Goal: Use online tool/utility

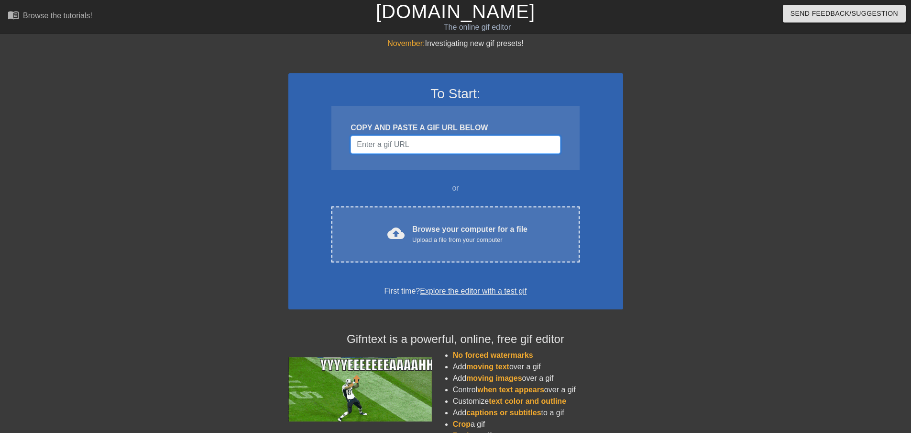
paste input "[URL][DOMAIN_NAME]"
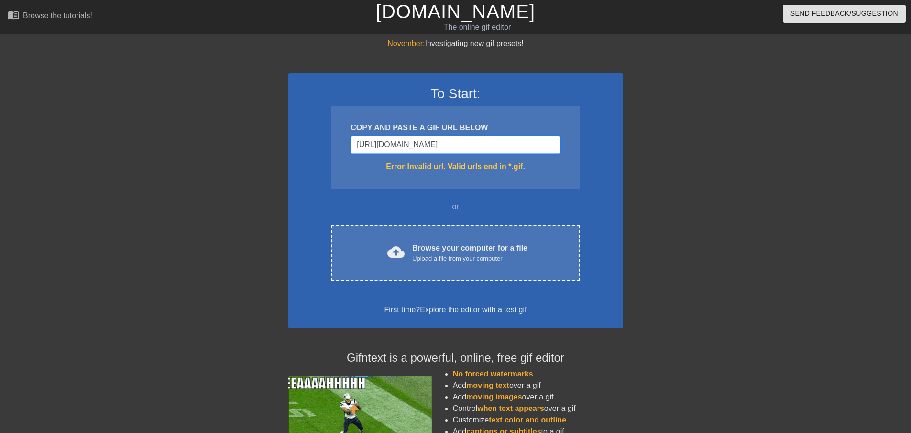
type input "[URL][DOMAIN_NAME]"
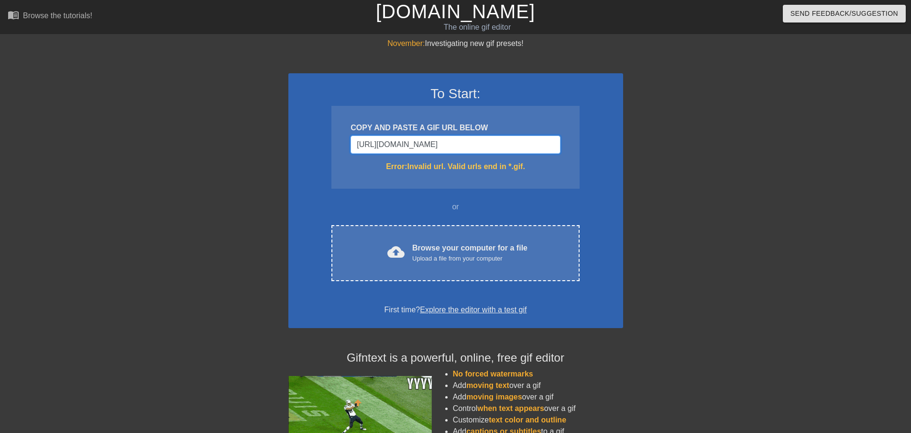
drag, startPoint x: 515, startPoint y: 142, endPoint x: 336, endPoint y: 152, distance: 179.2
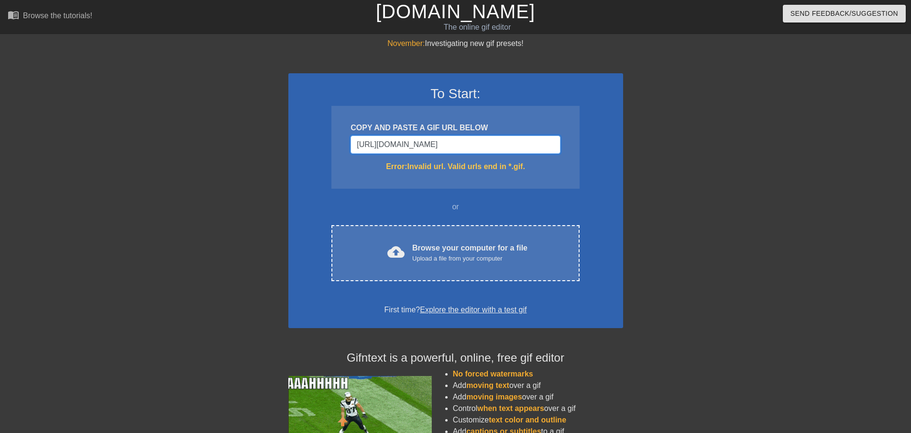
click at [336, 152] on div "COPY AND PASTE A GIF URL BELOW [URL][DOMAIN_NAME] Error: Invalid url. Valid url…" at bounding box center [456, 147] width 248 height 83
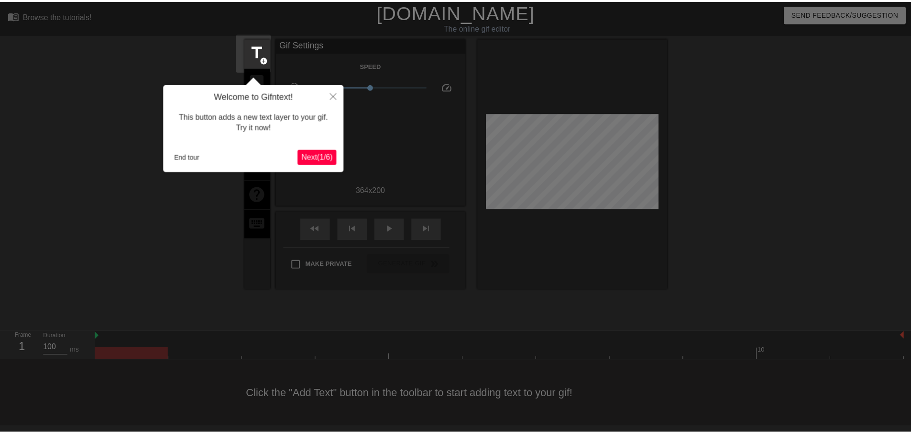
scroll to position [1, 0]
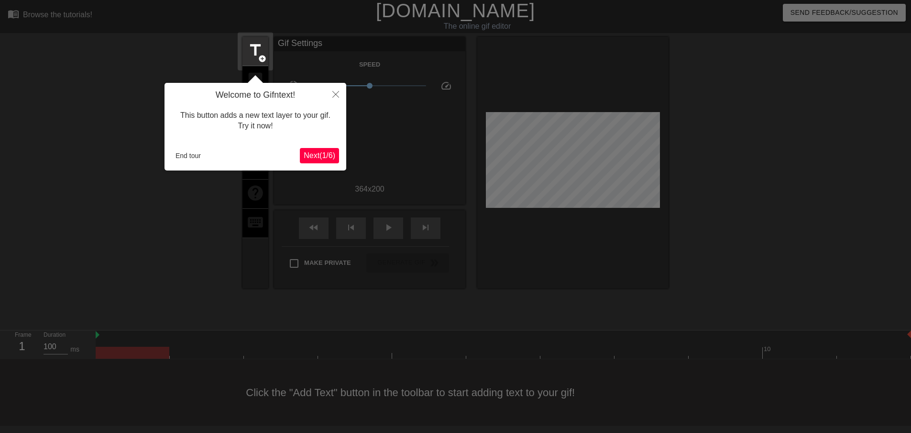
click at [328, 157] on span "Next ( 1 / 6 )" at bounding box center [320, 155] width 32 height 8
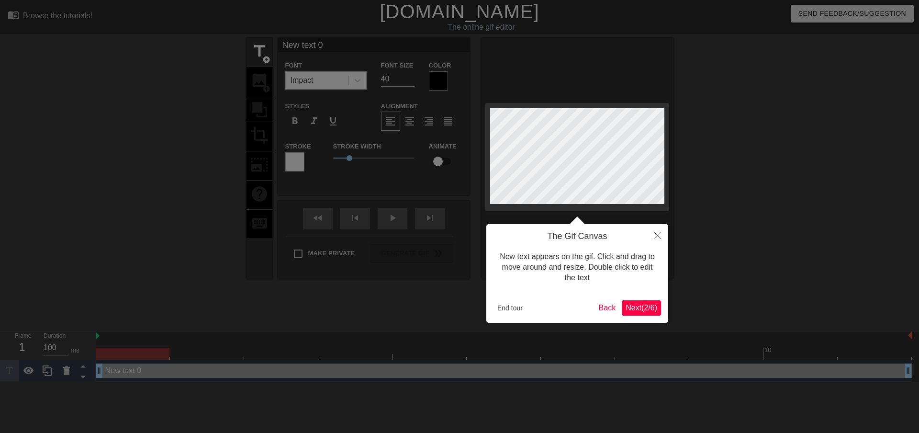
scroll to position [1, 1]
type input "H"
type textarea "H"
type input "Ha"
type textarea "Ha"
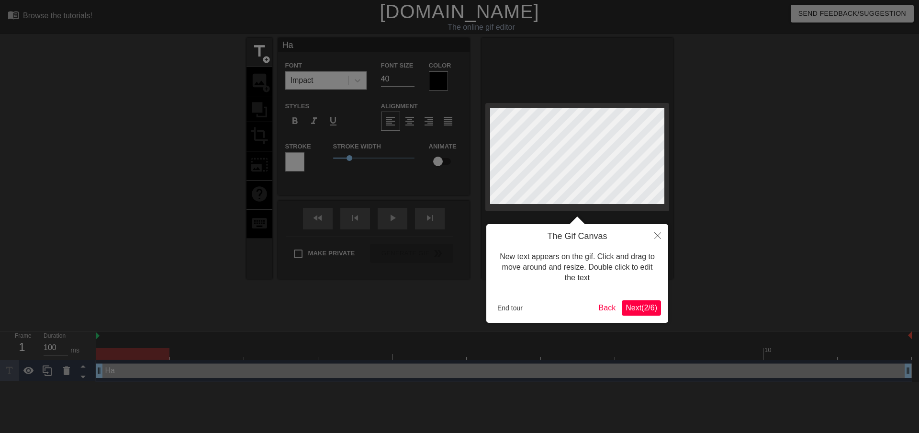
type input "Hap"
type textarea "Hap"
type input "Happ"
type textarea "Happ"
type input "Happy"
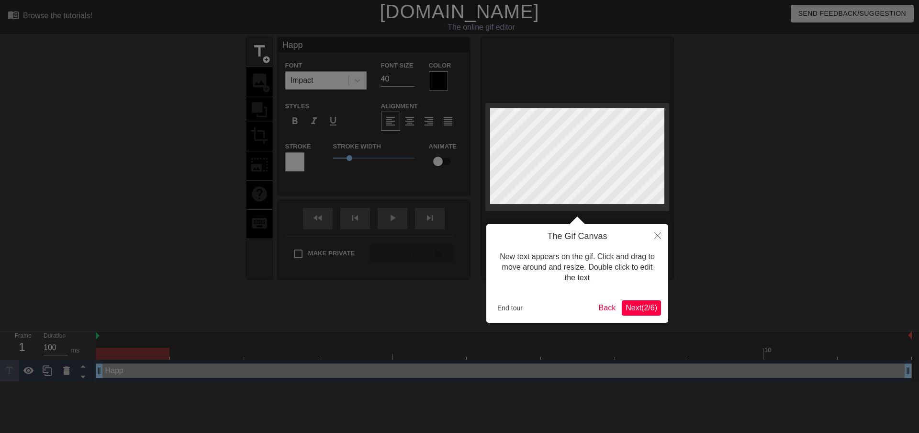
type textarea "Happy"
type input "Happy"
type textarea "Happy"
type input "Happy"
type textarea "Happy"
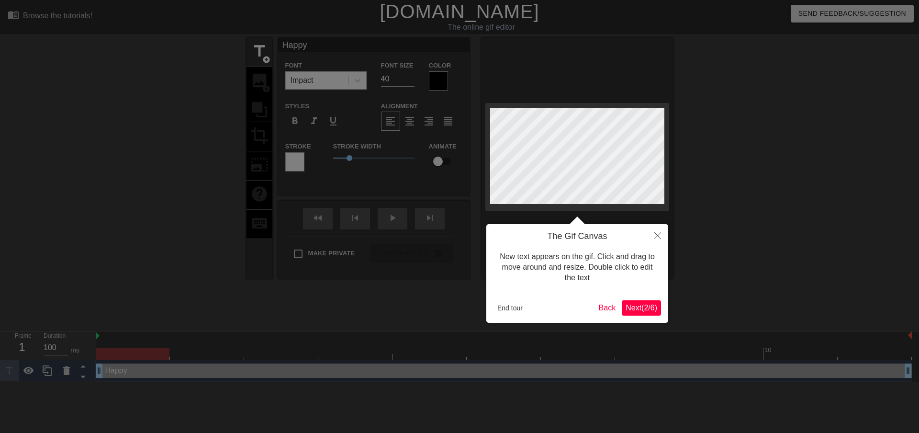
type input "Happy B"
type textarea "Happy B"
type input "Happy Bi"
type textarea "Happy Bi"
type input "Happy Bir"
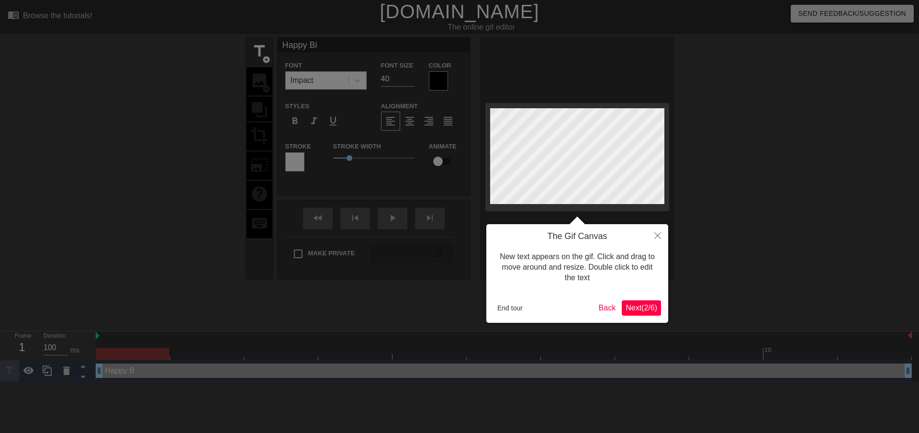
type textarea "Happy Bir"
type input "Happy Birt"
type textarea "Happy Birt"
type input "Happy Birth"
type textarea "Happy Birth"
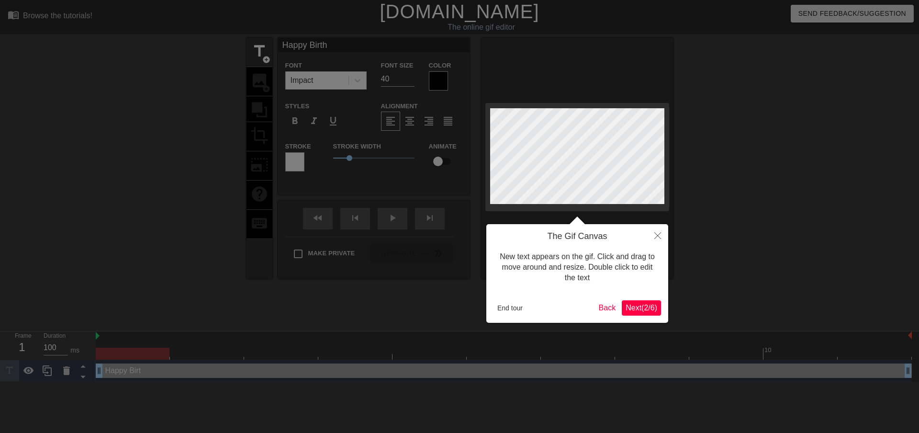
type input "Happy Birthd"
type textarea "Happy Birthd"
type input "Happy Birthda"
type textarea "Happy Birthda"
type input "Happy Birthday"
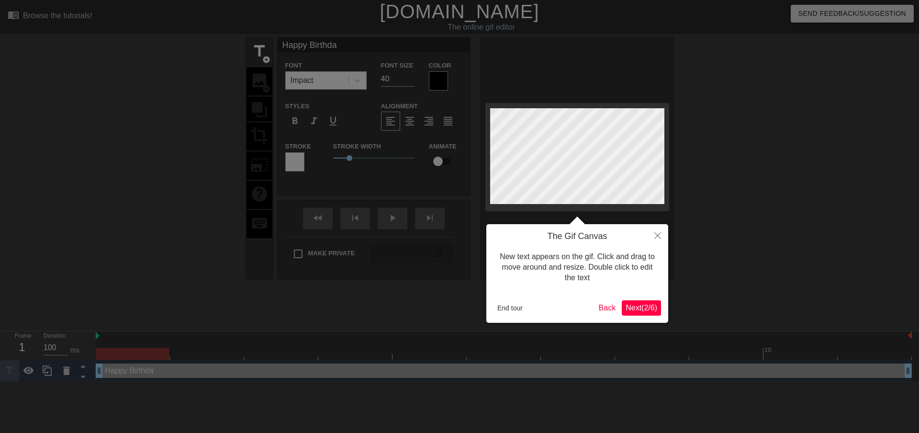
type textarea "Happy Birthday"
type input "Happy Birthday!"
type textarea "Happy Birthday!"
type input "Happy Birthday!!"
type textarea "Happy Birthday!!"
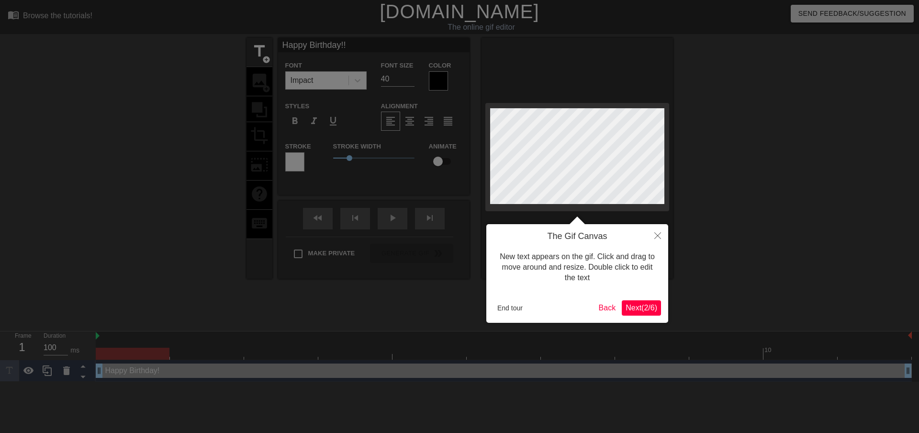
scroll to position [1, 2]
type input "Happy Birthday!!!"
type textarea "Happy Birthday!!!"
click at [641, 308] on span "Next ( 2 / 6 )" at bounding box center [641, 307] width 32 height 8
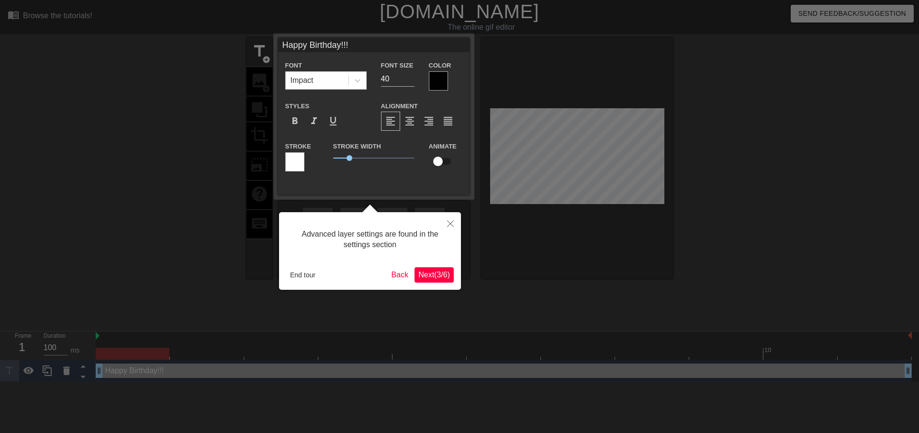
click at [443, 274] on span "Next ( 3 / 6 )" at bounding box center [434, 274] width 32 height 8
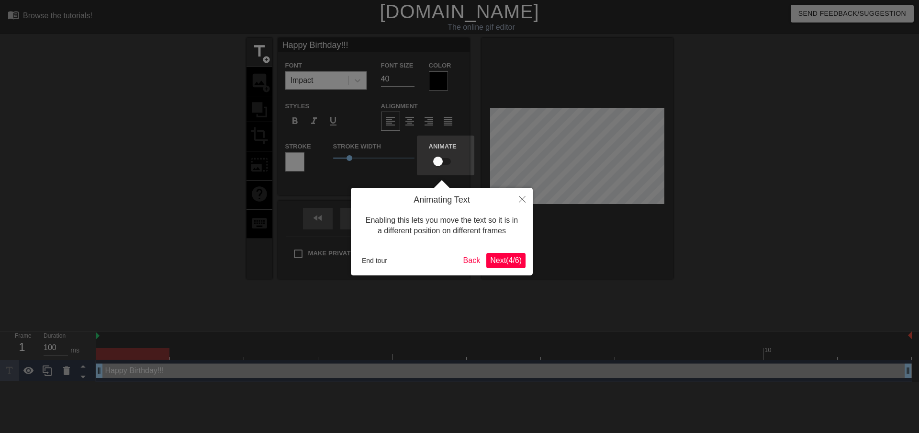
click at [508, 259] on span "Next ( 4 / 6 )" at bounding box center [506, 260] width 32 height 8
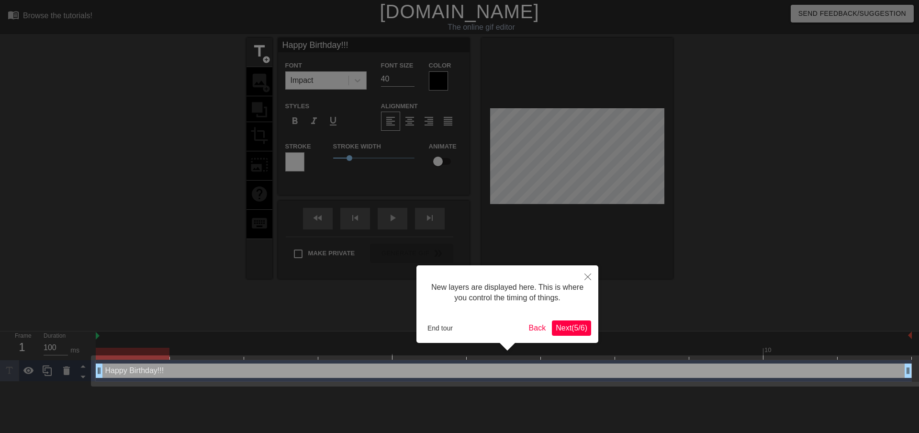
click at [573, 326] on span "Next ( 5 / 6 )" at bounding box center [571, 327] width 32 height 8
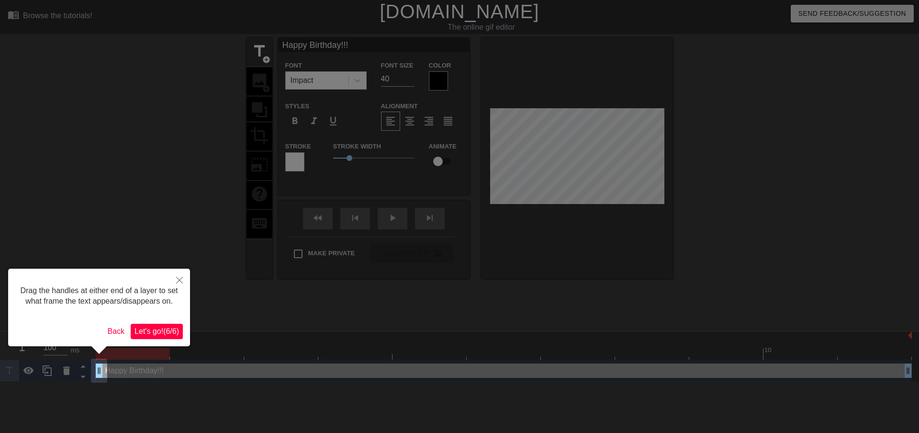
click at [150, 330] on span "Let's go! ( 6 / 6 )" at bounding box center [156, 331] width 44 height 8
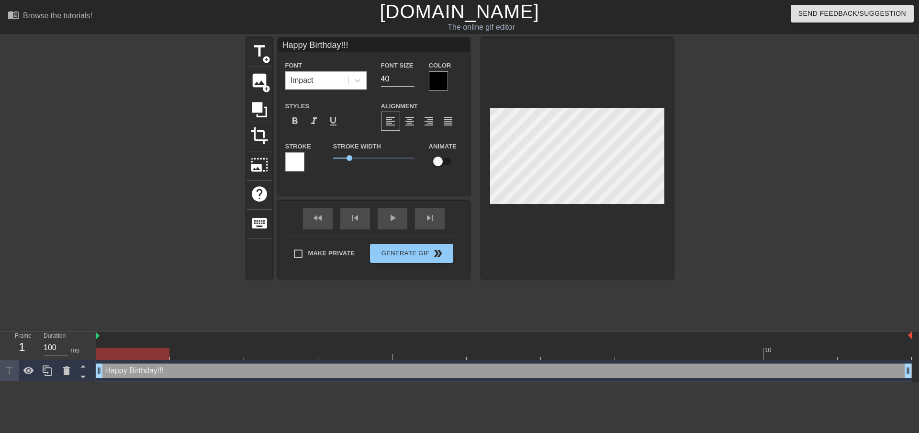
click at [755, 186] on div at bounding box center [756, 181] width 144 height 287
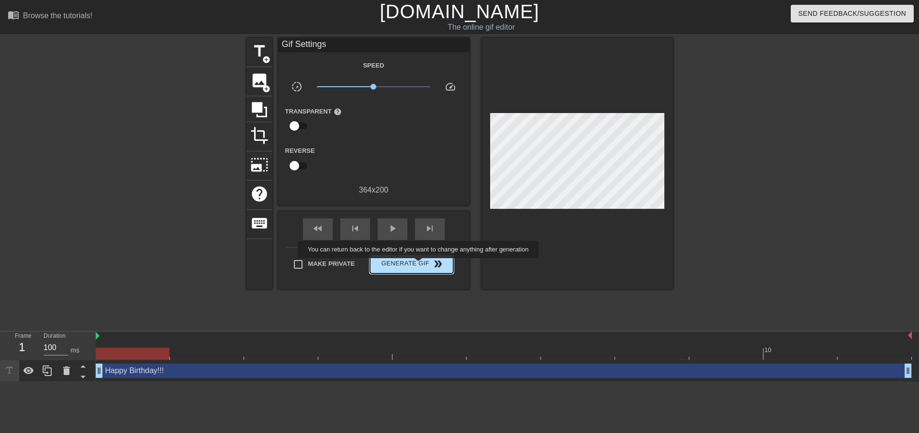
click at [419, 265] on span "Generate Gif double_arrow" at bounding box center [411, 263] width 75 height 11
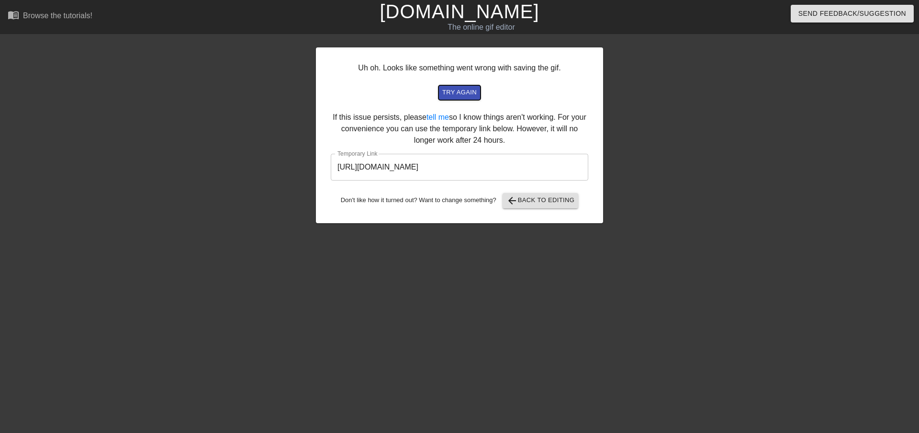
click at [462, 91] on span "try again" at bounding box center [459, 92] width 34 height 11
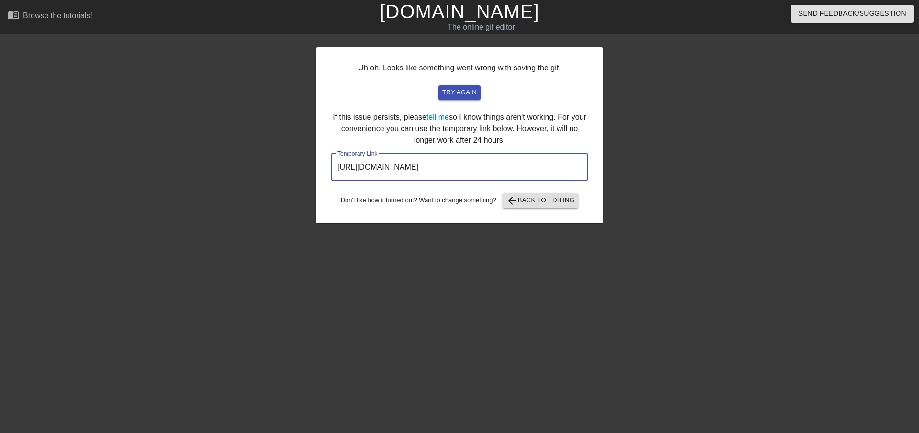
click at [550, 170] on input "[URL][DOMAIN_NAME]" at bounding box center [459, 167] width 257 height 27
drag, startPoint x: 548, startPoint y: 170, endPoint x: 306, endPoint y: 164, distance: 242.2
click at [306, 164] on div "Uh oh. Looks like something went wrong with saving the gif. try again If this i…" at bounding box center [459, 181] width 919 height 287
